Goal: Information Seeking & Learning: Learn about a topic

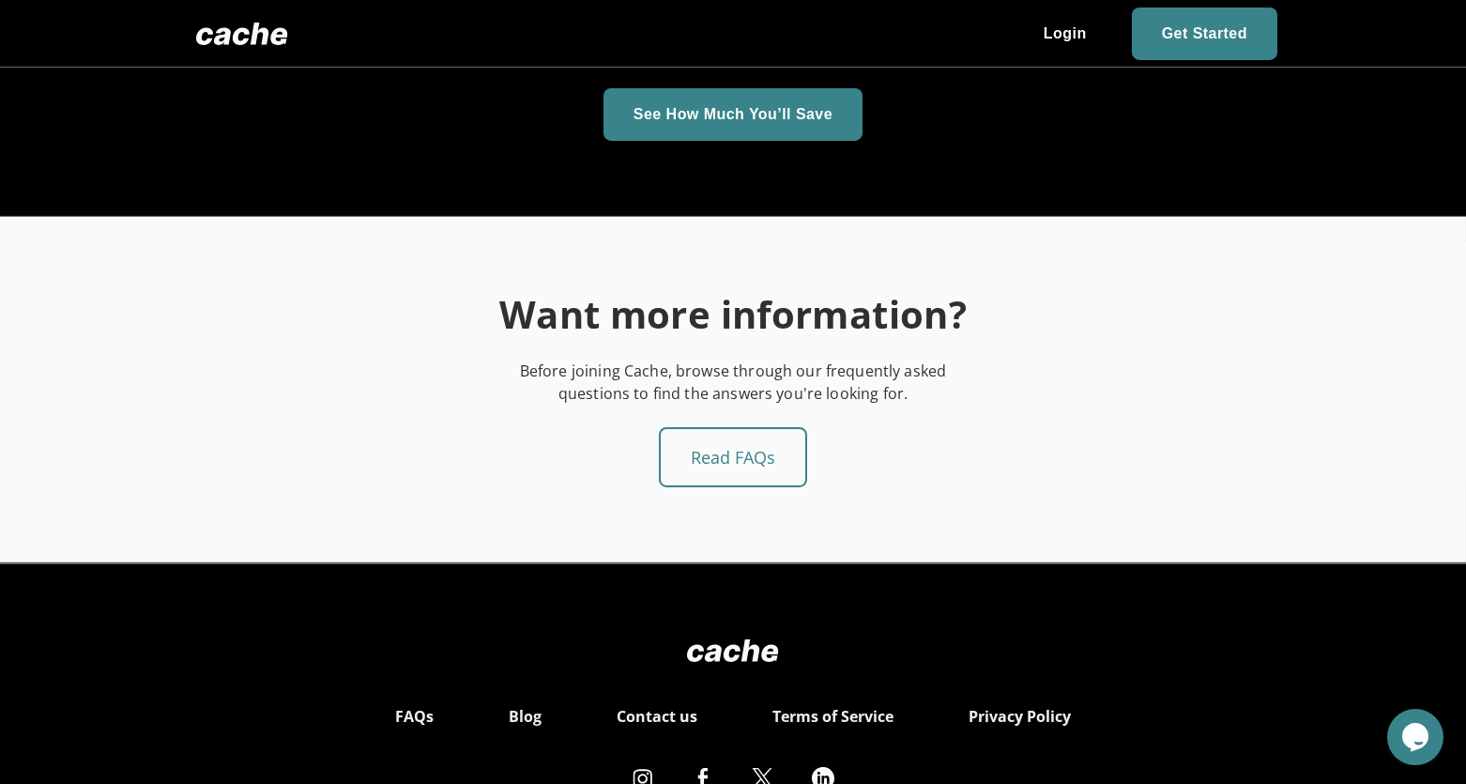
scroll to position [3096, 0]
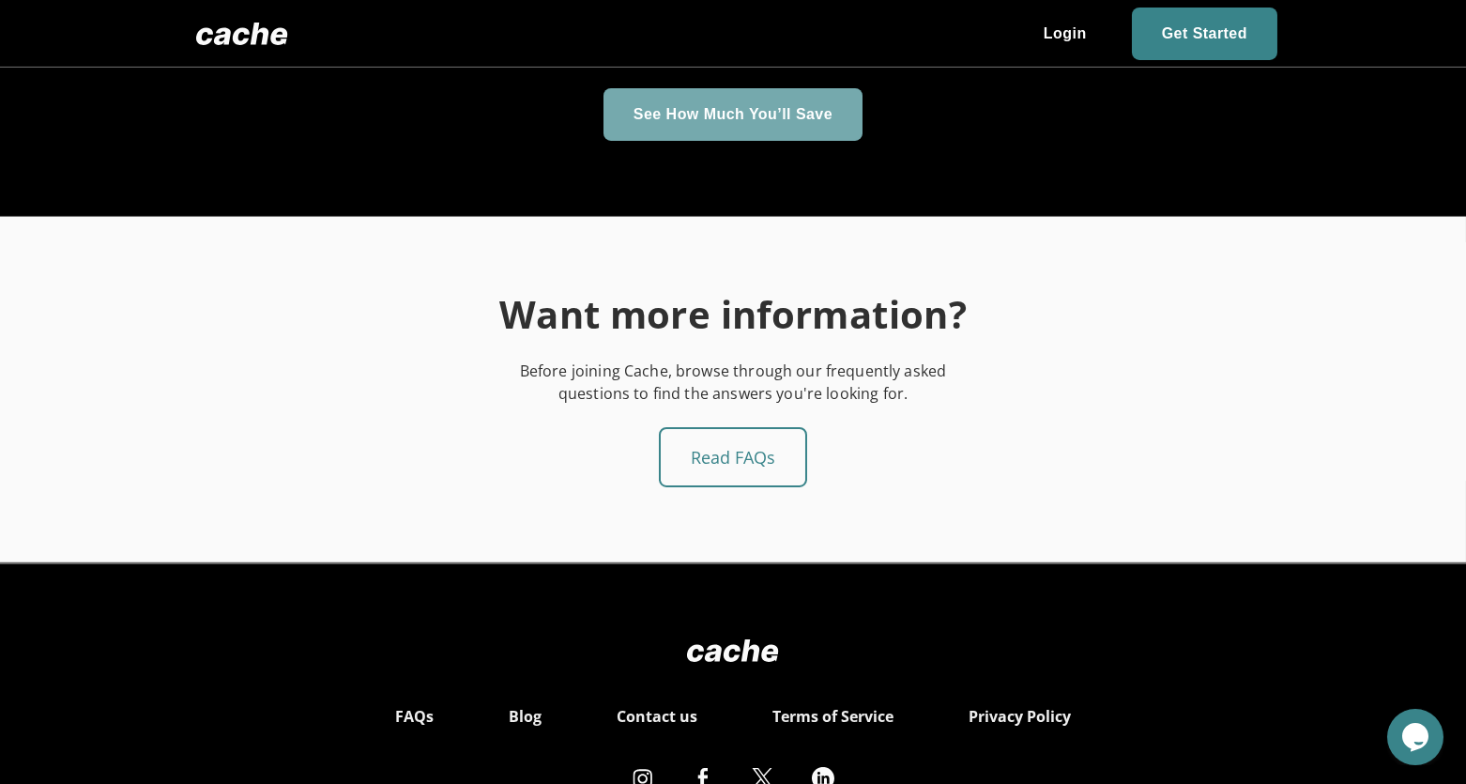
click at [823, 101] on span "button" at bounding box center [732, 114] width 259 height 53
click at [738, 112] on span "button" at bounding box center [732, 114] width 259 height 53
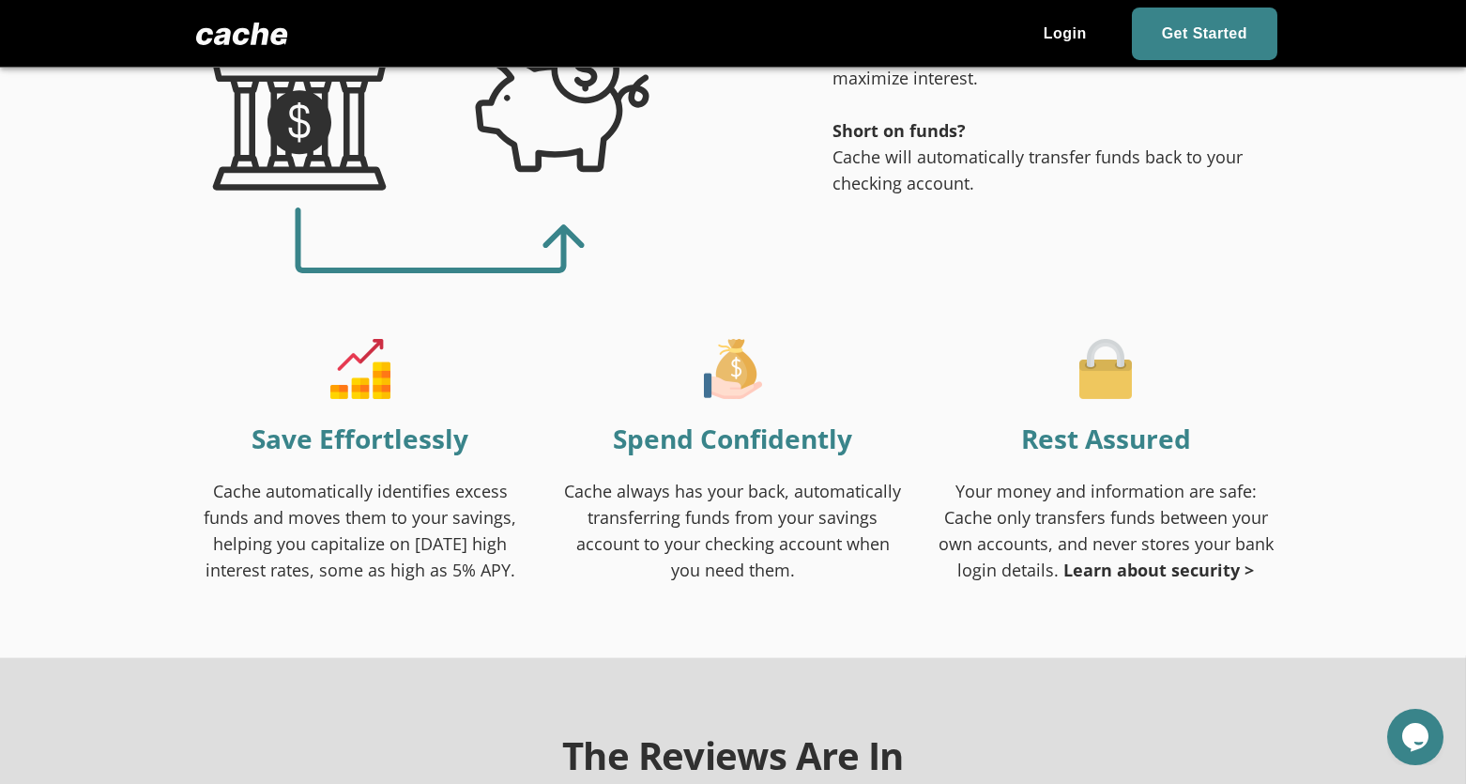
scroll to position [1220, 0]
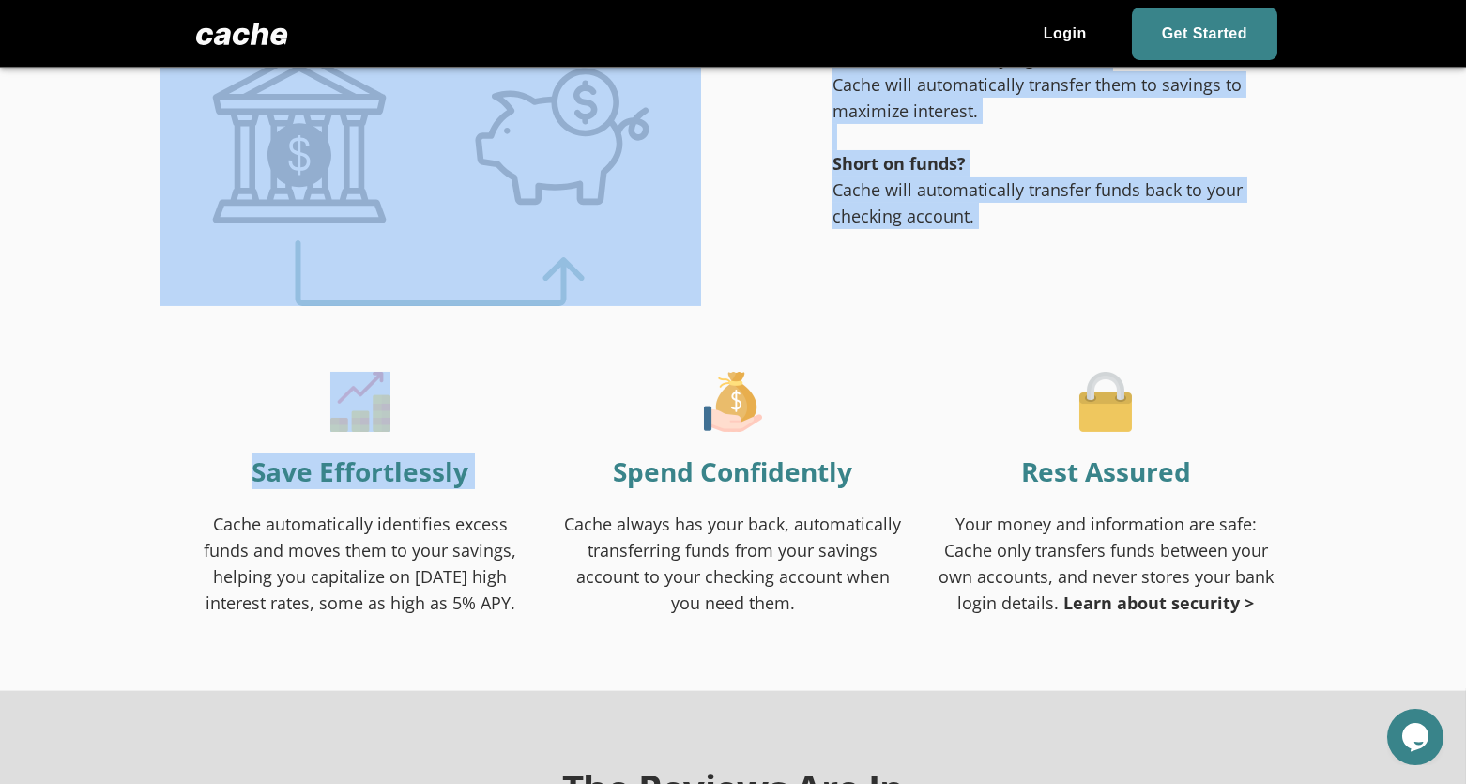
drag, startPoint x: 180, startPoint y: 528, endPoint x: 655, endPoint y: 266, distance: 542.7
click at [655, 266] on div "How Cache Works Connect your checking and savings accounts, define the balance …" at bounding box center [733, 198] width 1126 height 834
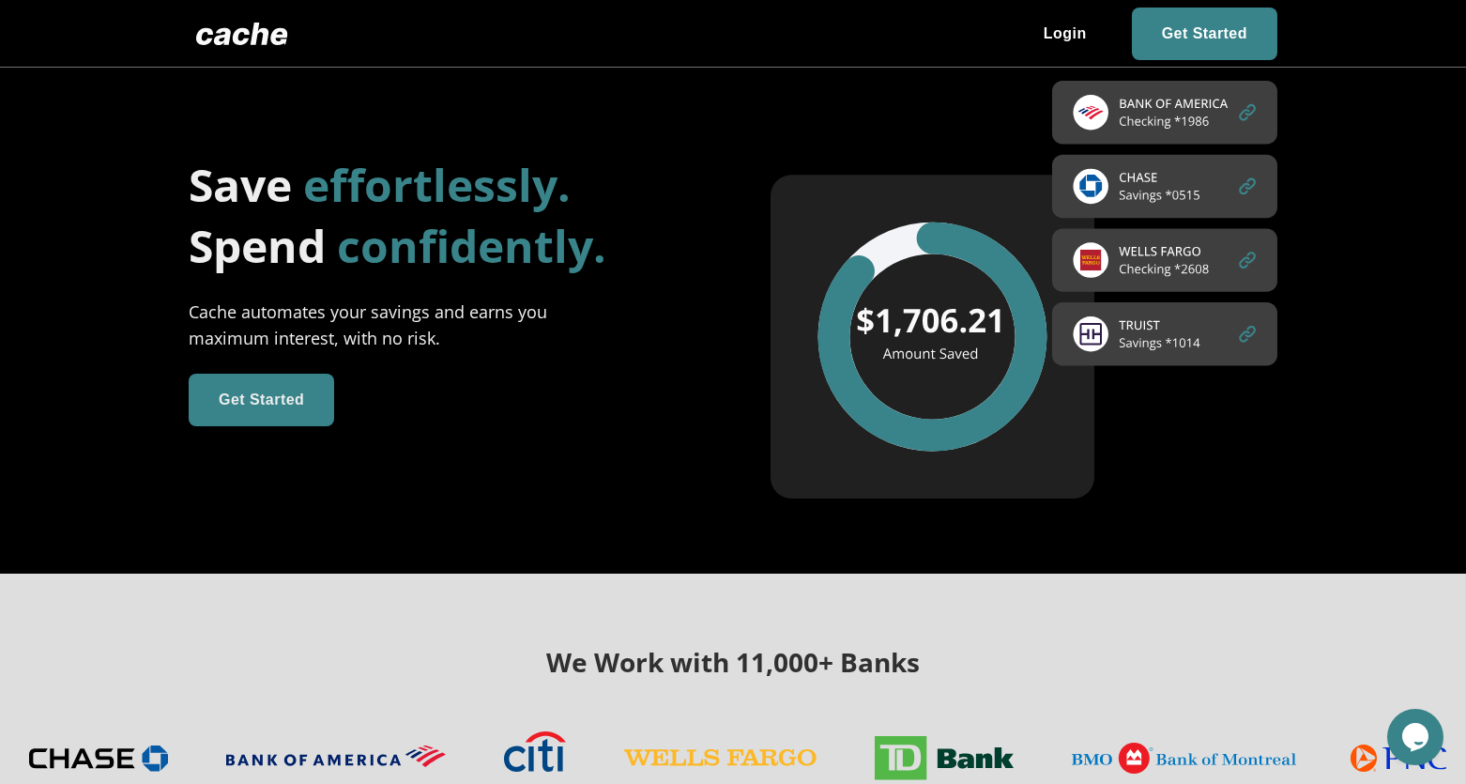
scroll to position [0, 0]
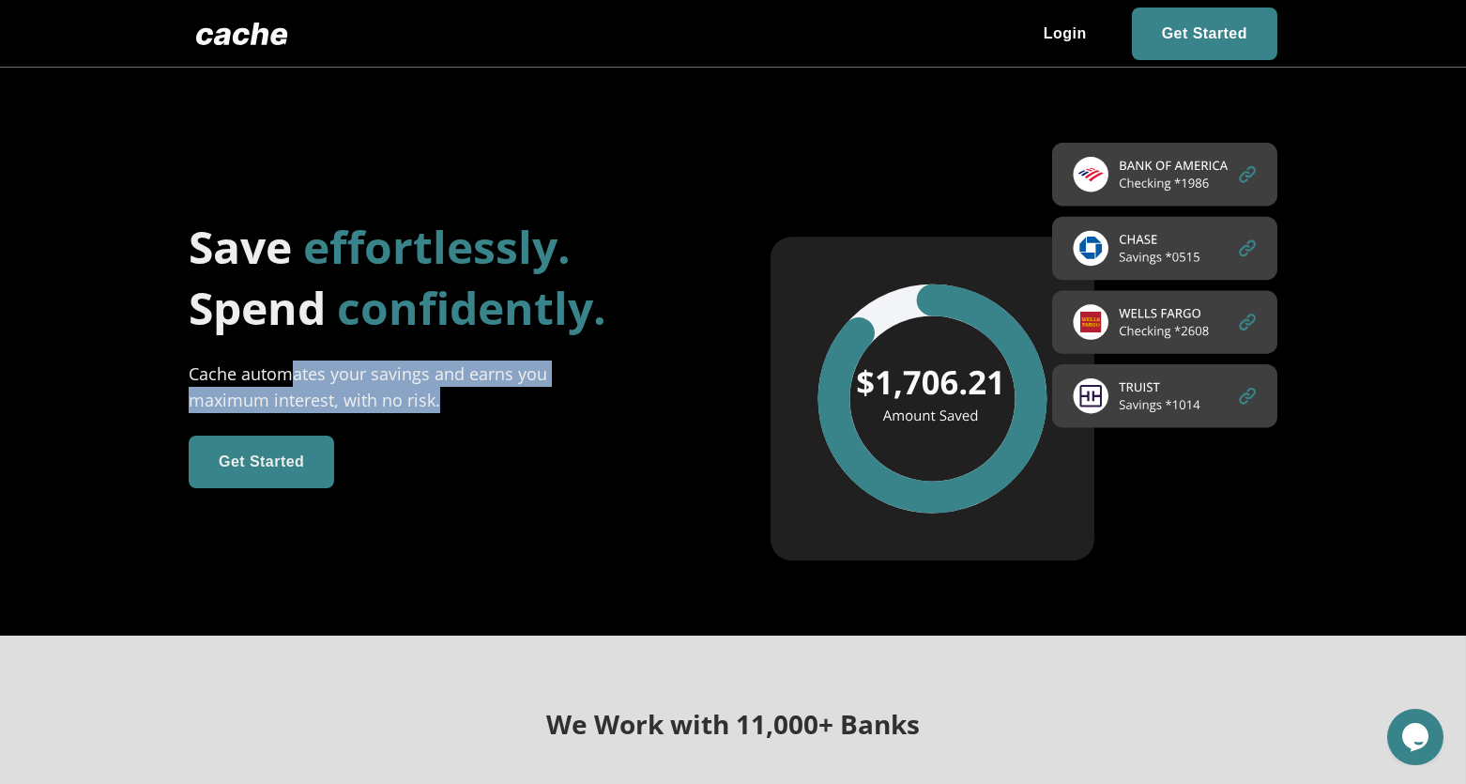
drag, startPoint x: 296, startPoint y: 375, endPoint x: 503, endPoint y: 399, distance: 208.7
click at [503, 399] on div "Cache automates your savings and earns you maximum interest, with no risk." at bounding box center [391, 386] width 404 height 53
click at [449, 400] on div "Cache automates your savings and earns you maximum interest, with no risk." at bounding box center [391, 386] width 404 height 53
drag, startPoint x: 440, startPoint y: 397, endPoint x: 191, endPoint y: 379, distance: 249.3
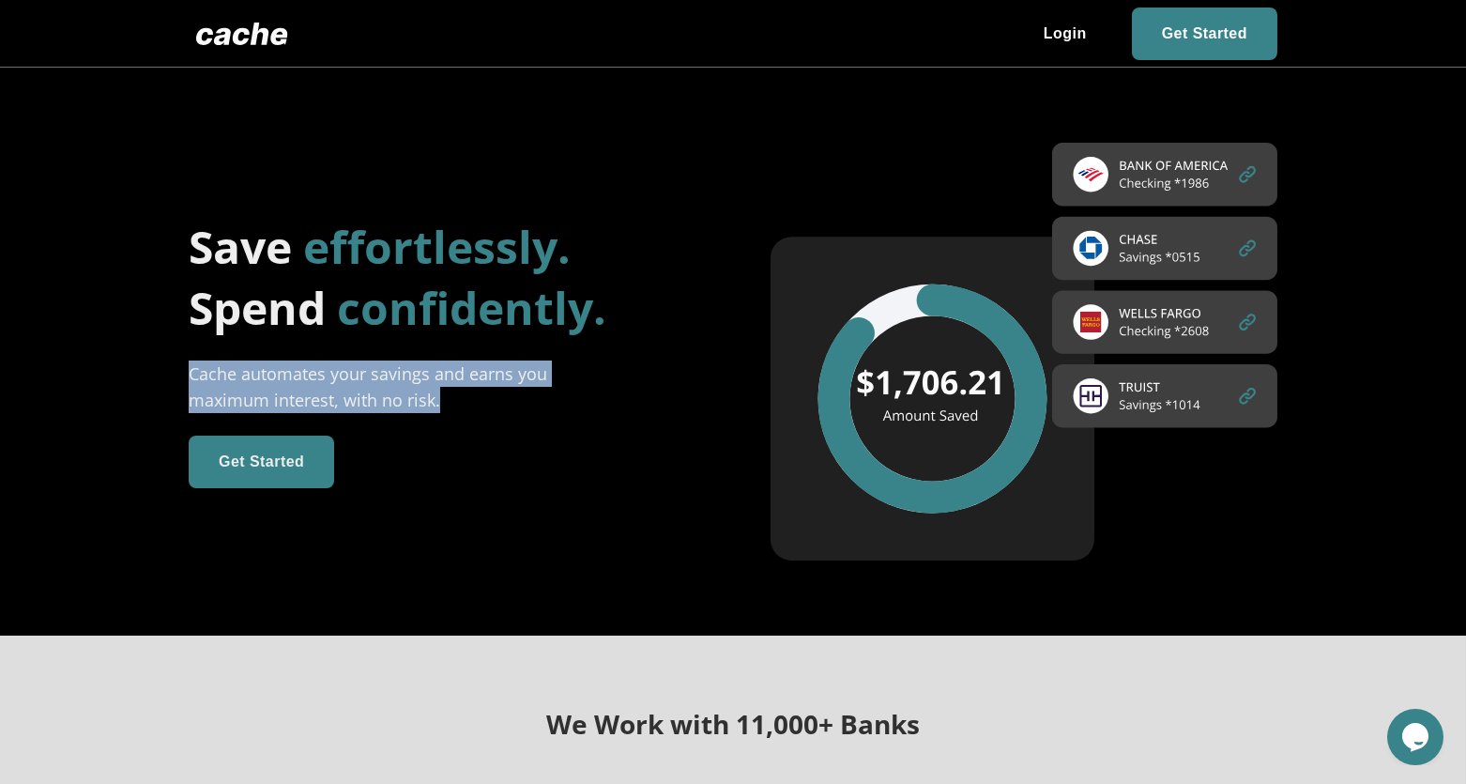
click at [191, 379] on div "Cache automates your savings and earns you maximum interest, with no risk." at bounding box center [391, 386] width 404 height 53
